Goal: Transaction & Acquisition: Purchase product/service

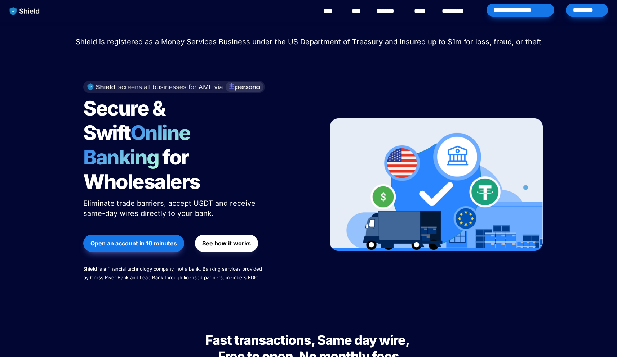
click at [576, 16] on div "*********" at bounding box center [587, 10] width 42 height 13
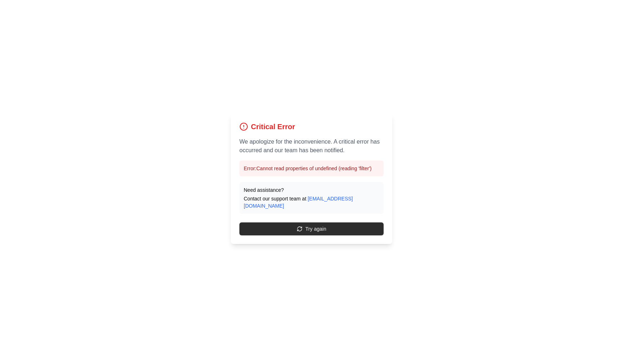
click at [282, 223] on button "Try again" at bounding box center [311, 229] width 144 height 13
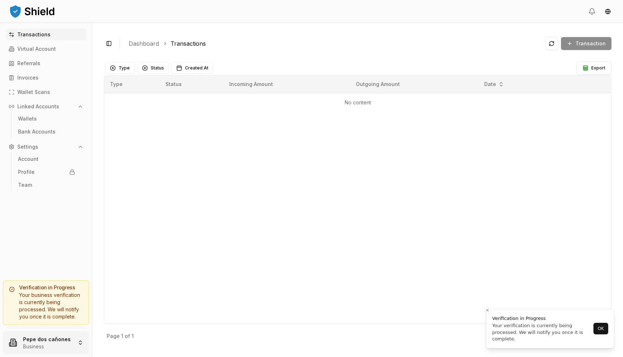
click at [14, 344] on html "Transactions Virtual Account Referrals Invoices Wallet Scans Linked Accounts Wa…" at bounding box center [311, 178] width 623 height 357
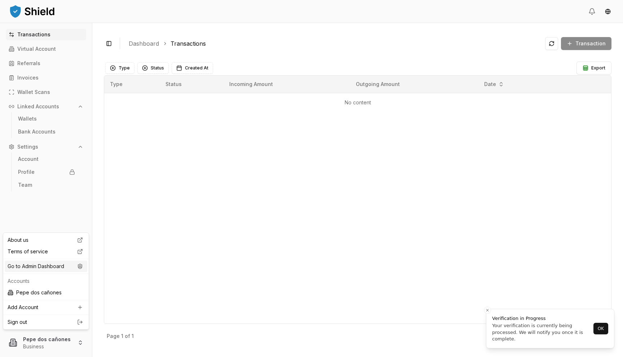
click at [46, 264] on div "Go to Admin Dashboard" at bounding box center [46, 267] width 82 height 12
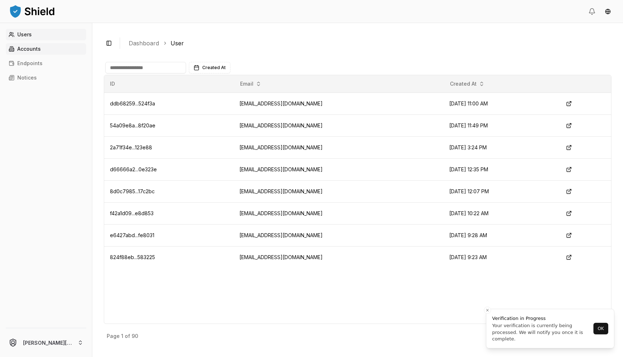
click at [39, 48] on p "Accounts" at bounding box center [28, 48] width 23 height 5
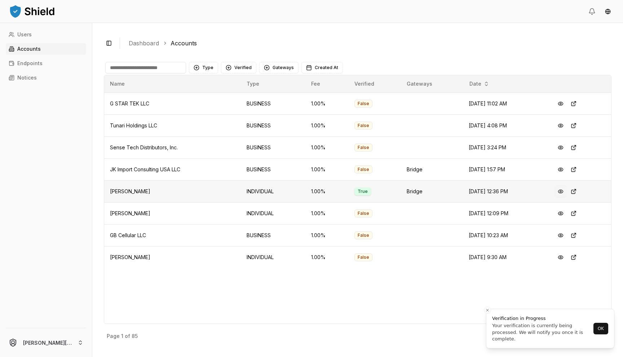
click at [562, 190] on button at bounding box center [560, 191] width 13 height 13
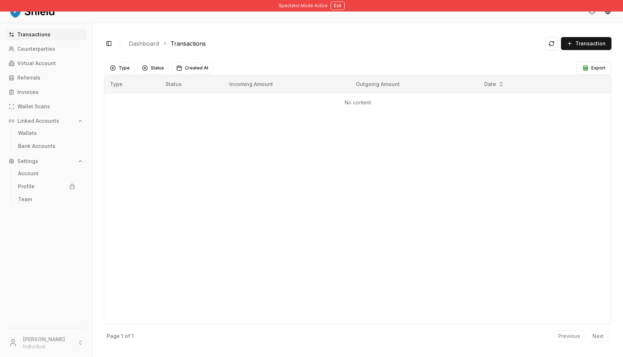
click at [33, 153] on div "Transactions Counterparties Virtual Account Referrals Invoices Wallet Scans Lin…" at bounding box center [46, 174] width 92 height 291
click at [33, 149] on link "Bank Accounts" at bounding box center [46, 146] width 63 height 12
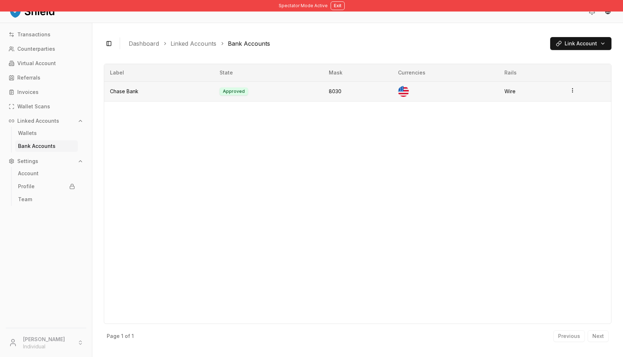
click at [187, 94] on td "Chase Bank" at bounding box center [159, 91] width 110 height 20
click at [234, 92] on td "Approved" at bounding box center [269, 91] width 110 height 20
click at [30, 129] on link "Wallets" at bounding box center [46, 134] width 63 height 12
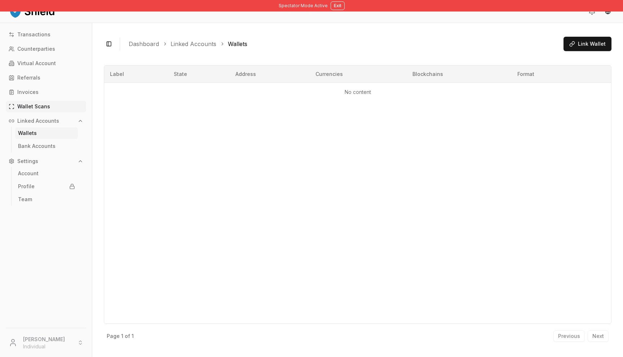
click at [34, 107] on p "Wallet Scans" at bounding box center [33, 106] width 33 height 5
click at [34, 98] on link "Invoices" at bounding box center [46, 92] width 80 height 12
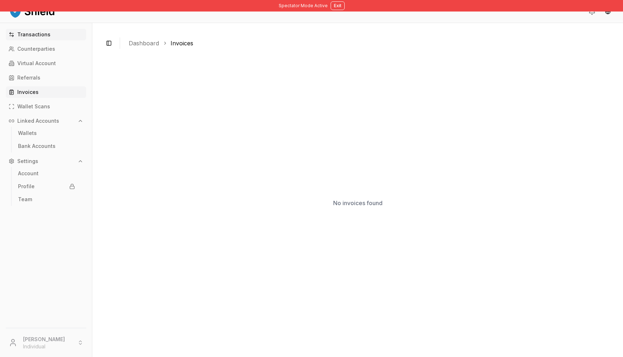
click at [43, 35] on p "Transactions" at bounding box center [33, 34] width 33 height 5
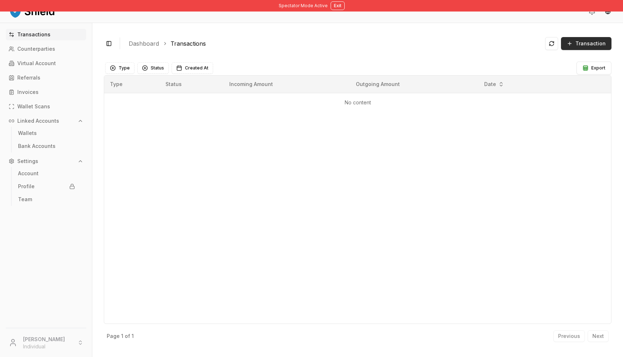
click at [576, 39] on button "Transaction" at bounding box center [586, 43] width 50 height 13
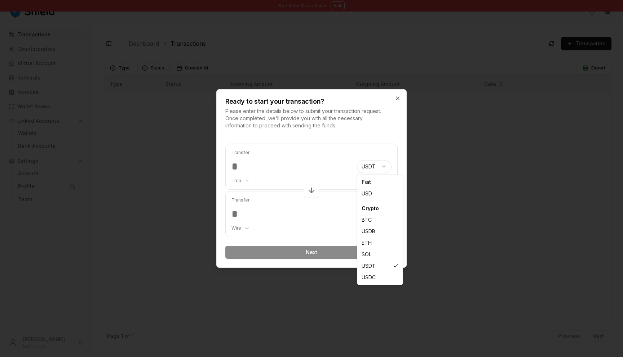
click at [379, 167] on body "Spectator Mode Active Exit Transactions Counterparties Virtual Account Referral…" at bounding box center [311, 178] width 623 height 357
click at [348, 162] on body "Spectator Mode Active Exit Transactions Counterparties Virtual Account Referral…" at bounding box center [311, 178] width 623 height 357
click at [350, 168] on input "number" at bounding box center [291, 166] width 120 height 13
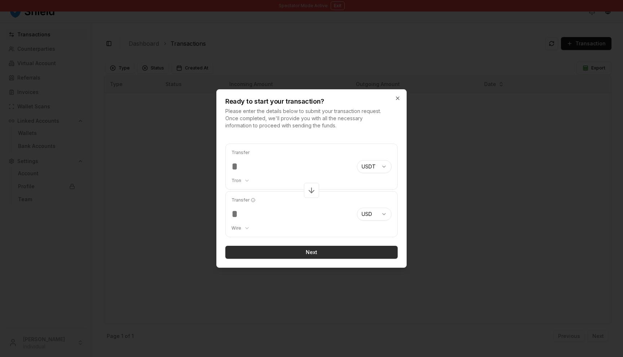
type input "*******"
click at [294, 254] on button "Next" at bounding box center [311, 252] width 172 height 13
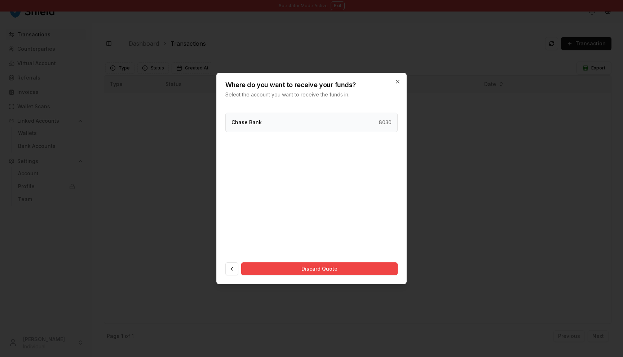
click at [322, 126] on div "Chase Bank 8030" at bounding box center [311, 122] width 172 height 19
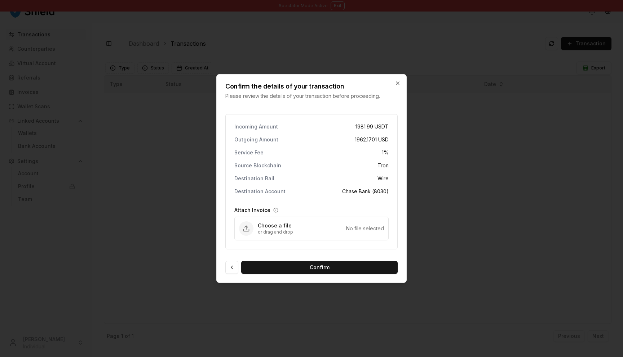
click at [401, 83] on div "Confirm the details of your transaction Please review the details of your trans…" at bounding box center [311, 87] width 189 height 25
click at [396, 83] on icon "button" at bounding box center [397, 83] width 6 height 6
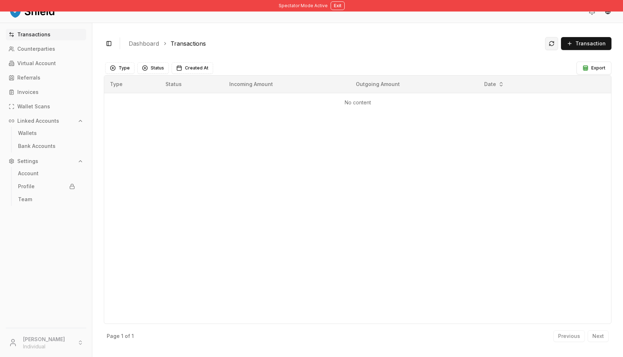
click at [552, 44] on button at bounding box center [551, 43] width 13 height 13
click at [337, 2] on button "Exit" at bounding box center [337, 5] width 14 height 9
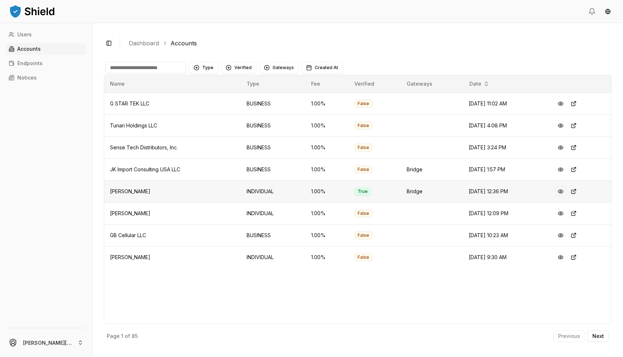
click at [563, 193] on button at bounding box center [560, 191] width 13 height 13
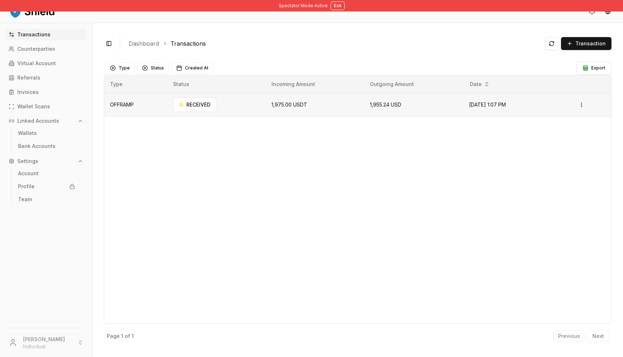
click at [319, 113] on td "1,975.00 USDT" at bounding box center [315, 104] width 98 height 23
click at [323, 103] on td "1,975.00 USDT" at bounding box center [315, 104] width 98 height 23
click at [584, 105] on html "Spectator Mode Active Exit Transactions Counterparties Virtual Account Referral…" at bounding box center [311, 178] width 623 height 357
click at [575, 105] on html "Spectator Mode Active Exit Transactions Counterparties Virtual Account Referral…" at bounding box center [311, 178] width 623 height 357
click at [585, 101] on html "Spectator Mode Active Exit Transactions Counterparties Virtual Account Referral…" at bounding box center [311, 178] width 623 height 357
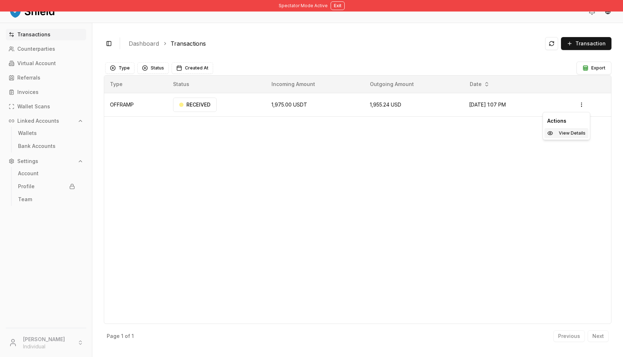
click at [563, 133] on p "View Details" at bounding box center [571, 133] width 27 height 4
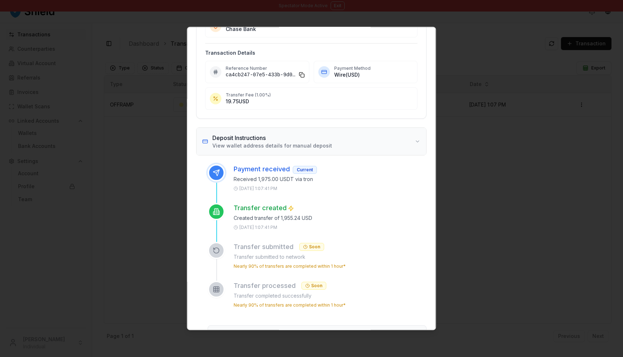
scroll to position [114, 0]
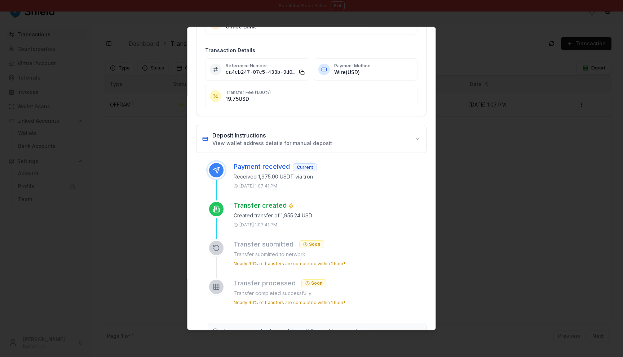
click at [290, 267] on p "Nearly 90% of transfers are completed within 1 hour*" at bounding box center [289, 264] width 112 height 6
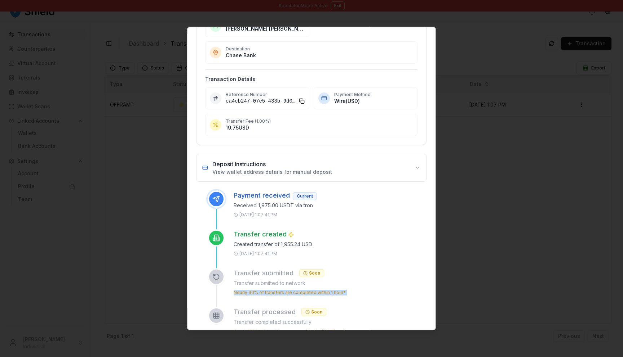
scroll to position [0, 0]
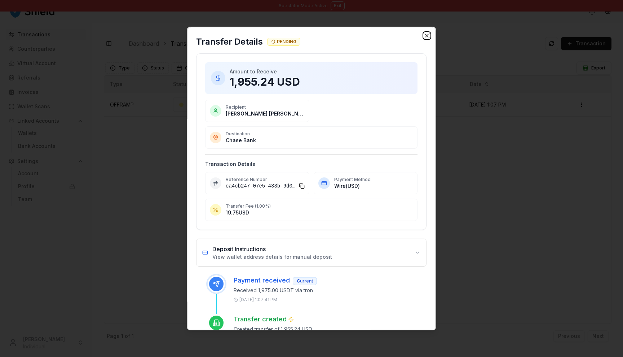
click at [429, 34] on icon "button" at bounding box center [427, 36] width 6 height 6
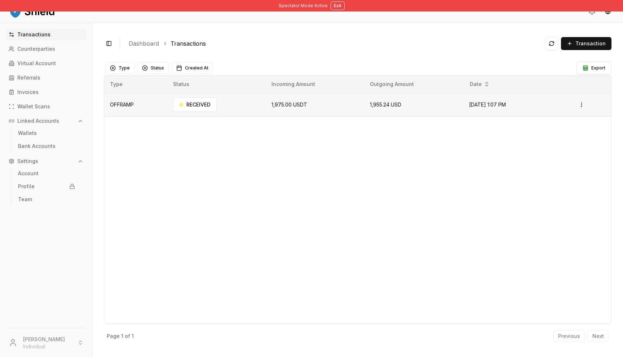
click at [431, 109] on td "1,955.24 USD" at bounding box center [413, 104] width 99 height 23
click at [386, 101] on td "1,955.24 USD" at bounding box center [413, 104] width 99 height 23
click at [336, 12] on header at bounding box center [311, 11] width 623 height 23
click at [335, 4] on button "Exit" at bounding box center [337, 5] width 14 height 9
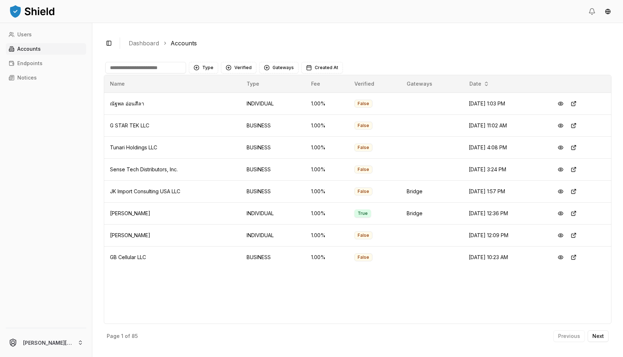
click at [58, 48] on link "Accounts" at bounding box center [46, 49] width 80 height 12
click at [155, 63] on input at bounding box center [145, 68] width 81 height 12
type input "*****"
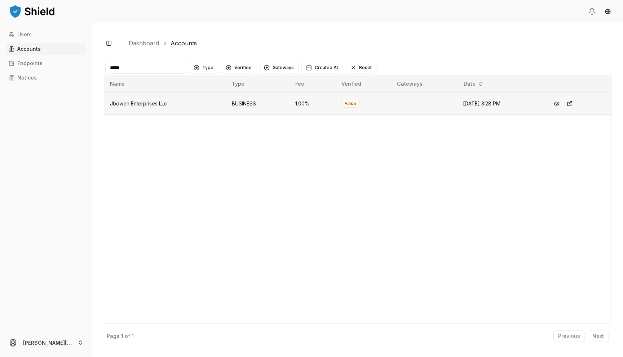
click at [161, 100] on td "Jbowen Enterprises LLc" at bounding box center [165, 104] width 122 height 22
click at [126, 99] on td "Jbowen Enterprises LLc" at bounding box center [165, 104] width 122 height 22
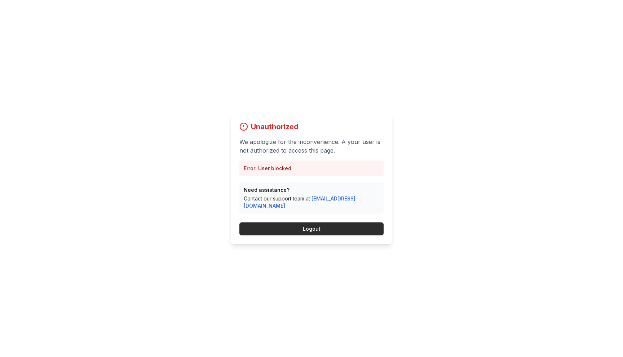
click at [334, 230] on button "Logout" at bounding box center [311, 229] width 144 height 13
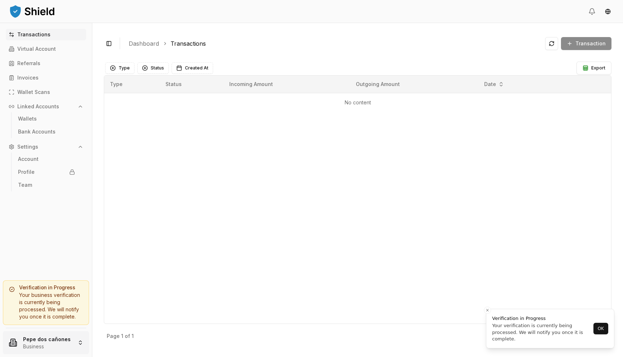
click at [66, 336] on html "Transactions Virtual Account Referrals Invoices Wallet Scans Linked Accounts Wa…" at bounding box center [311, 178] width 623 height 357
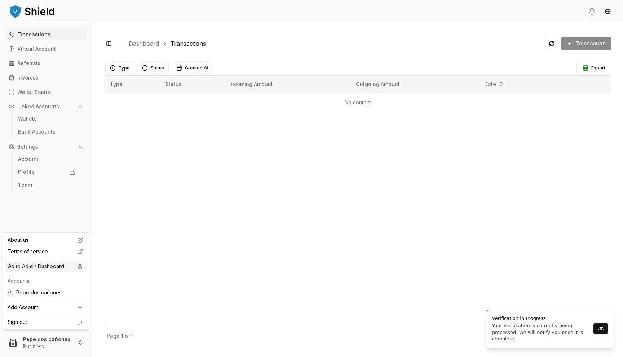
click at [82, 269] on div "Go to Admin Dashboard" at bounding box center [46, 267] width 82 height 12
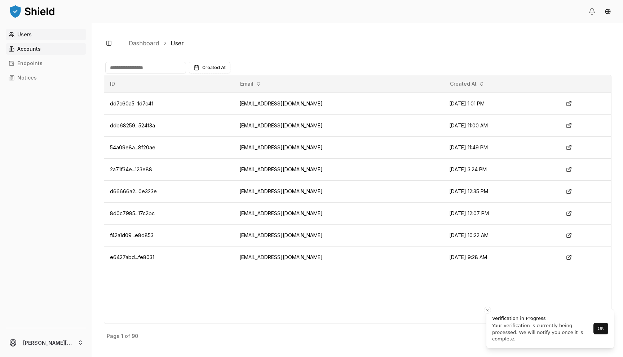
click at [62, 44] on link "Accounts" at bounding box center [46, 49] width 80 height 12
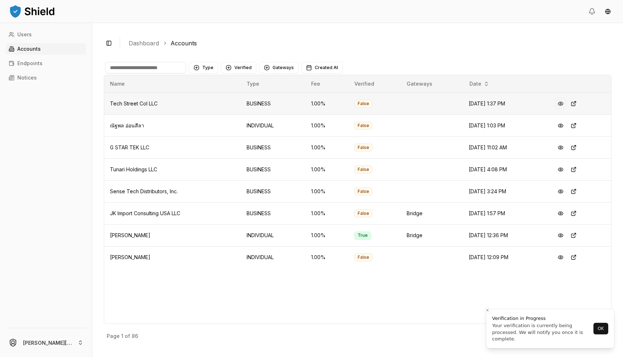
click at [565, 102] on button at bounding box center [560, 103] width 13 height 13
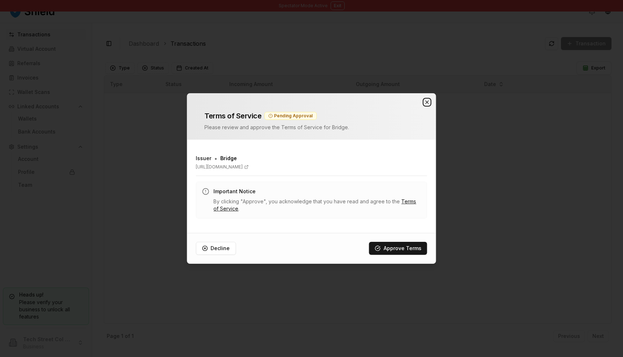
click at [425, 99] on icon "button" at bounding box center [427, 102] width 6 height 6
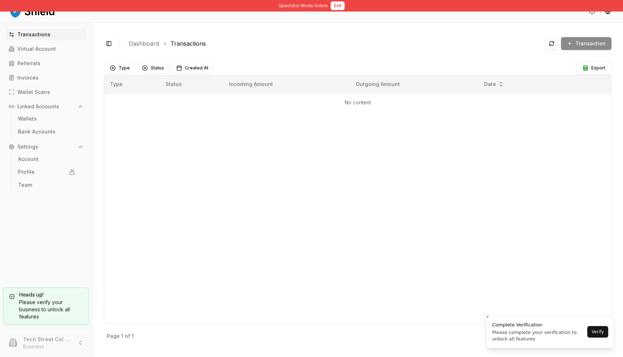
click at [336, 7] on button "Exit" at bounding box center [337, 5] width 14 height 9
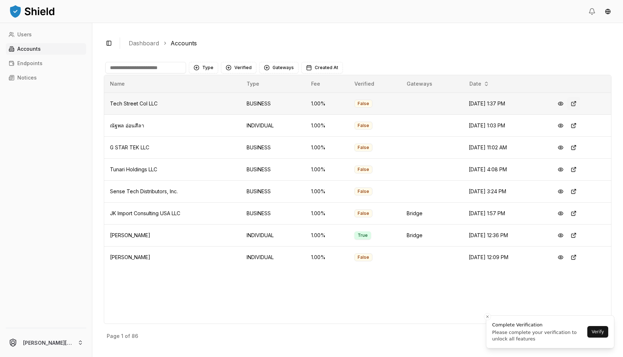
click at [577, 104] on button at bounding box center [573, 103] width 13 height 13
